Goal: Task Accomplishment & Management: Use online tool/utility

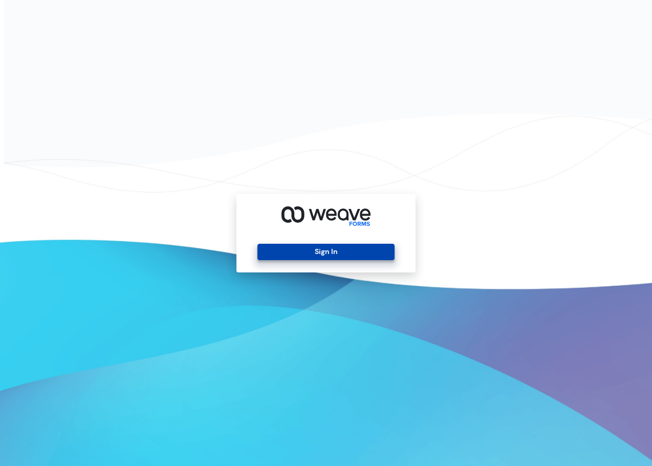
click at [323, 254] on button "Sign In" at bounding box center [326, 252] width 137 height 16
